Goal: Book appointment/travel/reservation

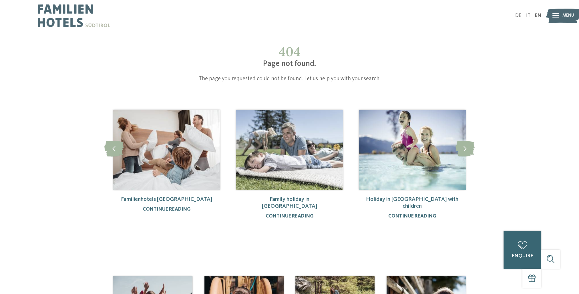
click at [560, 15] on img at bounding box center [563, 15] width 35 height 17
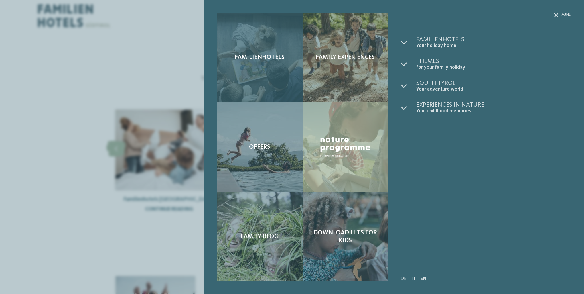
click at [268, 60] on span "Familienhotels" at bounding box center [260, 57] width 50 height 7
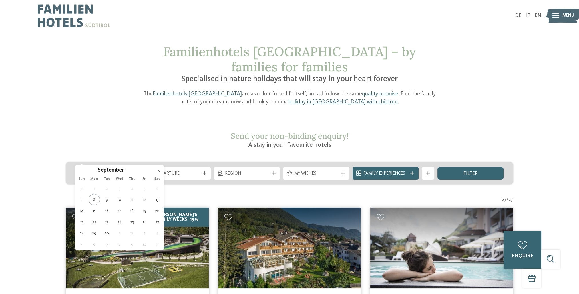
click at [122, 170] on span "Arrival" at bounding box center [108, 173] width 44 height 6
click at [161, 171] on span at bounding box center [159, 170] width 10 height 10
type input "****"
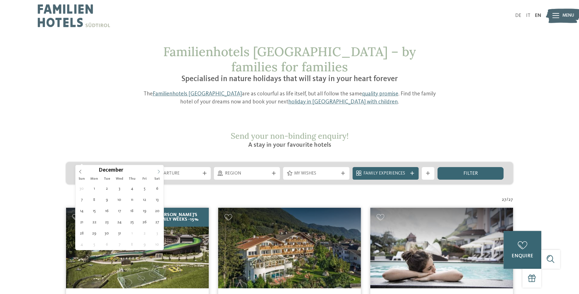
click at [161, 171] on span at bounding box center [159, 170] width 10 height 10
click at [159, 170] on icon at bounding box center [159, 171] width 4 height 4
type div "14.02.2026"
type input "****"
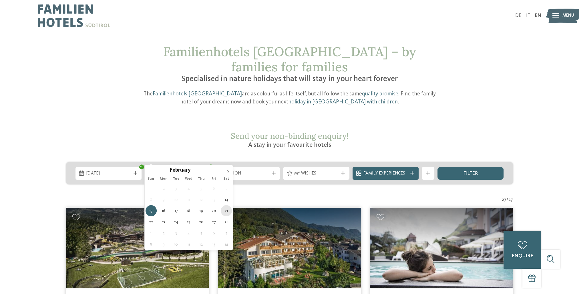
type div "21.02.2026"
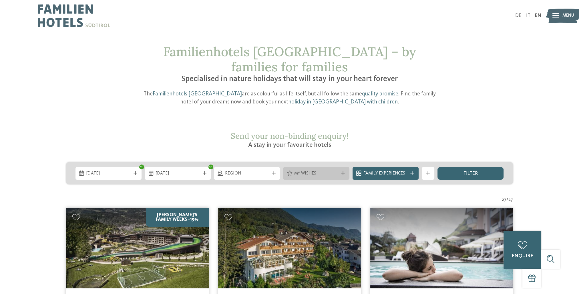
click at [332, 170] on span "My wishes" at bounding box center [316, 173] width 44 height 6
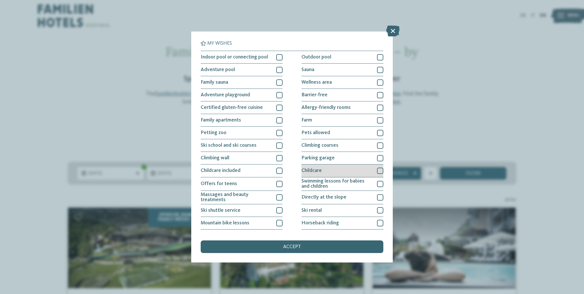
click at [377, 171] on div at bounding box center [380, 170] width 6 height 6
click at [276, 169] on div at bounding box center [279, 170] width 6 height 6
click at [378, 171] on icon at bounding box center [380, 171] width 4 height 4
click at [294, 249] on span "accept" at bounding box center [292, 246] width 18 height 5
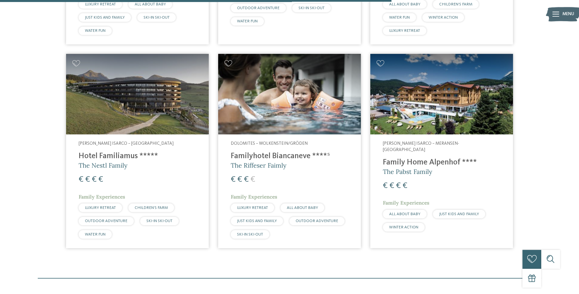
scroll to position [624, 0]
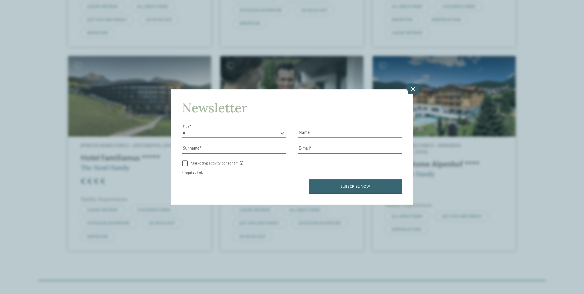
click at [408, 85] on icon at bounding box center [412, 88] width 13 height 11
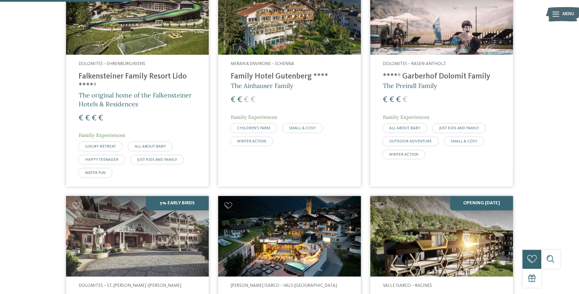
scroll to position [195, 0]
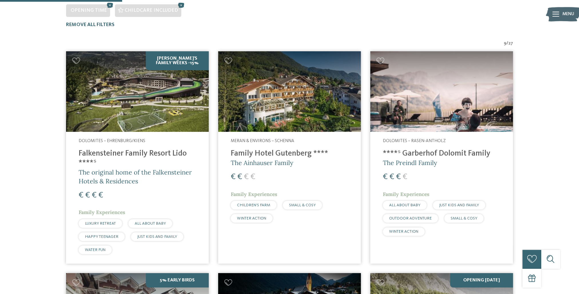
click at [274, 149] on h4 "Family Hotel Gutenberg ****" at bounding box center [290, 153] width 118 height 9
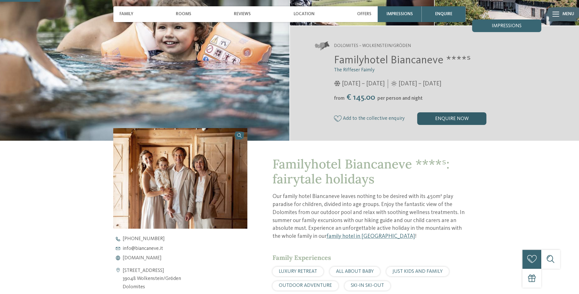
scroll to position [143, 0]
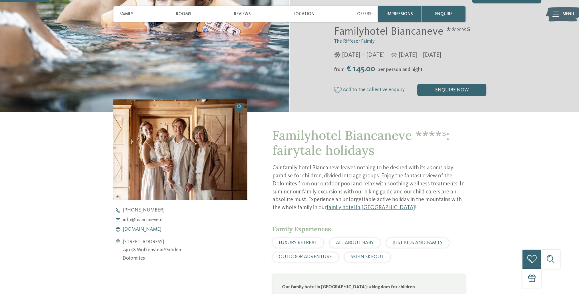
click at [144, 229] on span "www.biancaneve.it" at bounding box center [142, 229] width 39 height 5
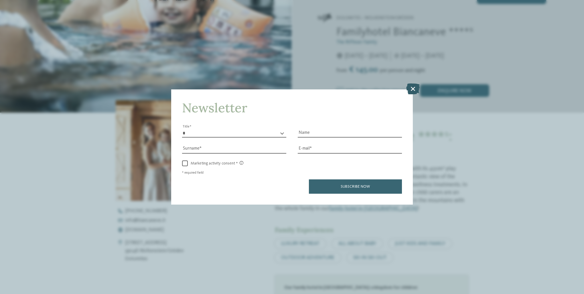
click at [413, 86] on icon at bounding box center [412, 88] width 13 height 11
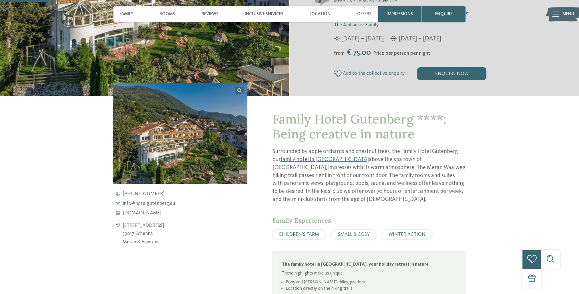
scroll to position [172, 0]
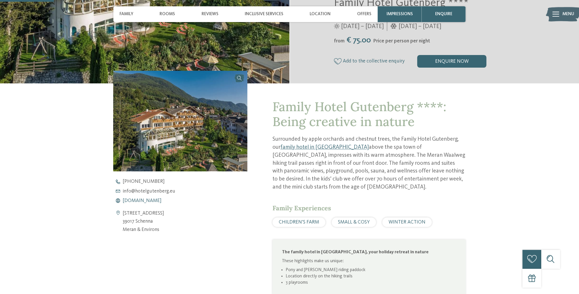
click at [154, 199] on span "[DOMAIN_NAME]" at bounding box center [142, 200] width 39 height 5
